Goal: Task Accomplishment & Management: Manage account settings

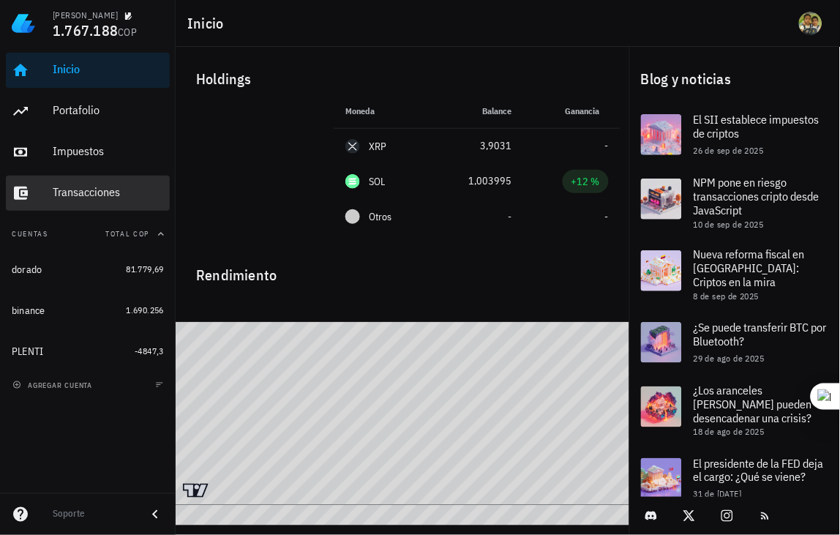
click at [83, 194] on div "Transacciones" at bounding box center [108, 192] width 111 height 14
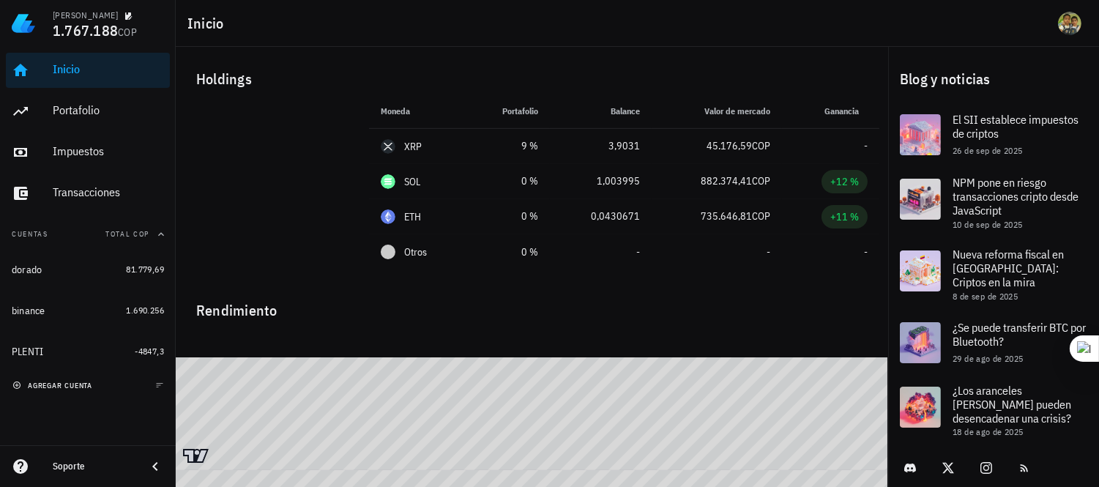
click at [68, 385] on span "agregar cuenta" at bounding box center [53, 386] width 77 height 10
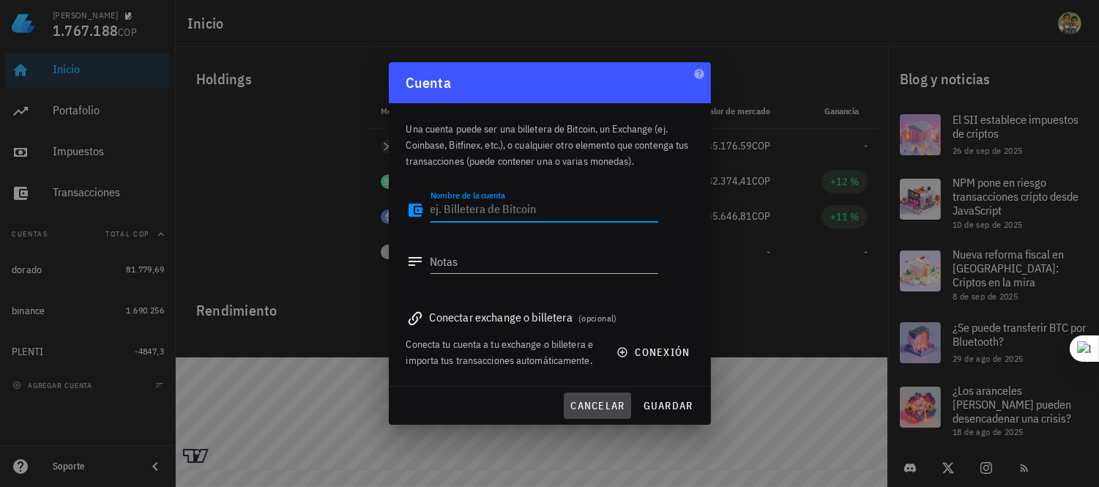
click at [598, 403] on span "cancelar" at bounding box center [596, 405] width 55 height 13
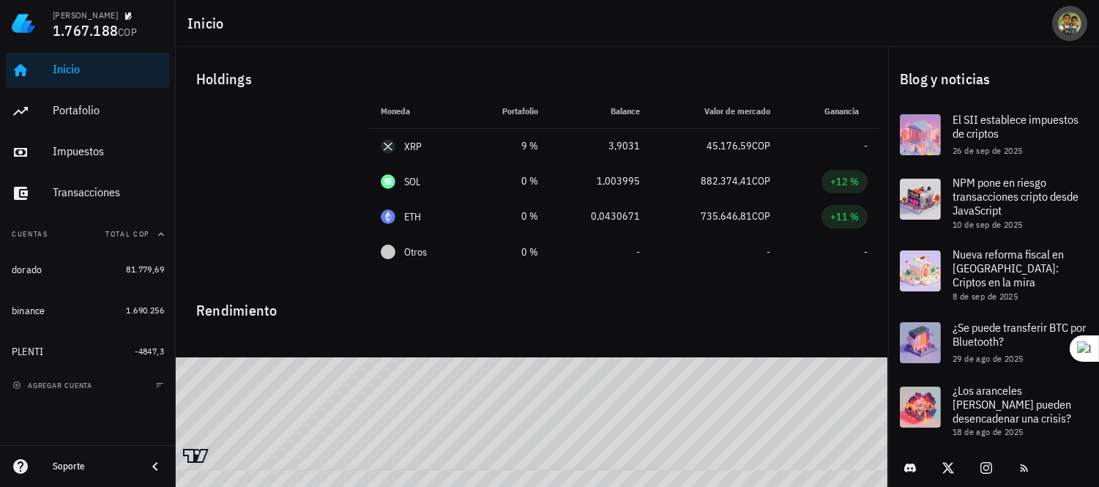
drag, startPoint x: 24, startPoint y: 4, endPoint x: 1067, endPoint y: 20, distance: 1043.2
click at [1067, 20] on div "avatar" at bounding box center [1069, 23] width 23 height 23
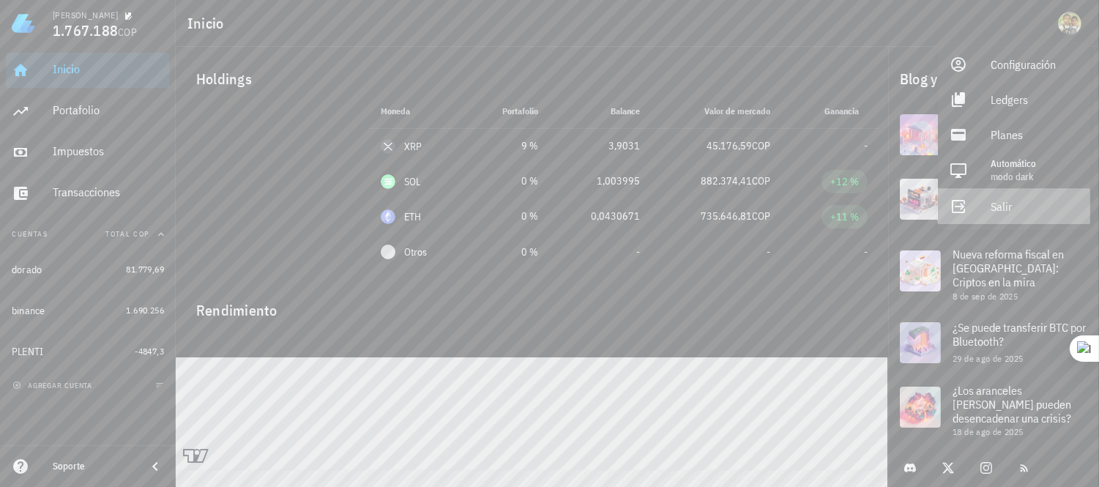
click at [1013, 198] on div "Salir" at bounding box center [1034, 206] width 88 height 29
